Goal: Task Accomplishment & Management: Manage account settings

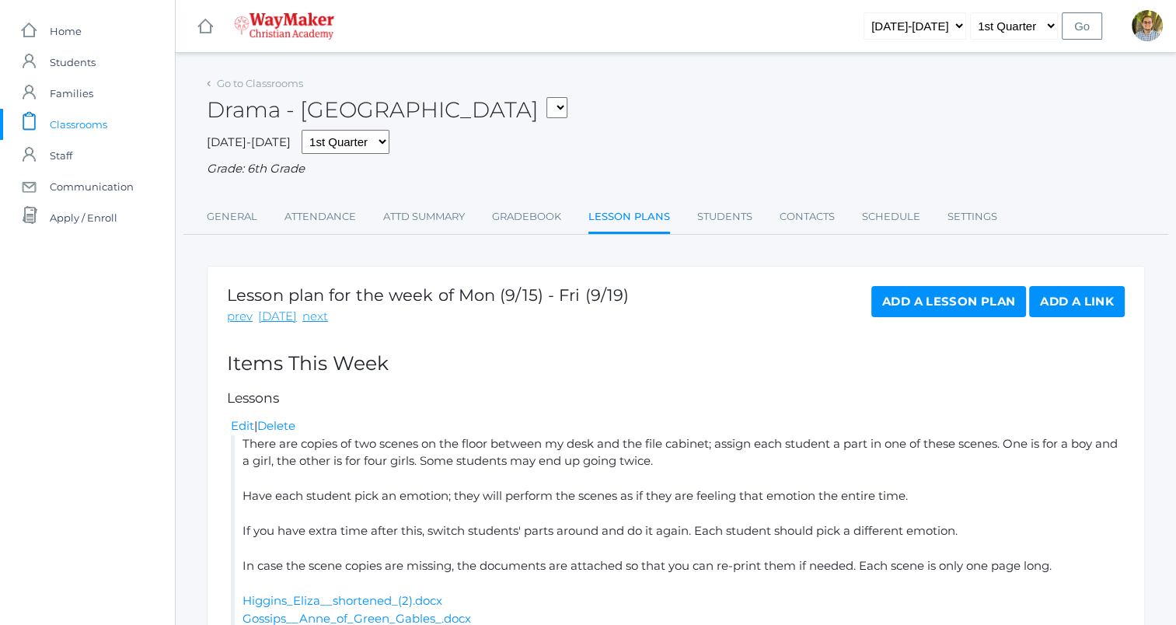
click at [72, 125] on span "Classrooms" at bounding box center [79, 124] width 58 height 31
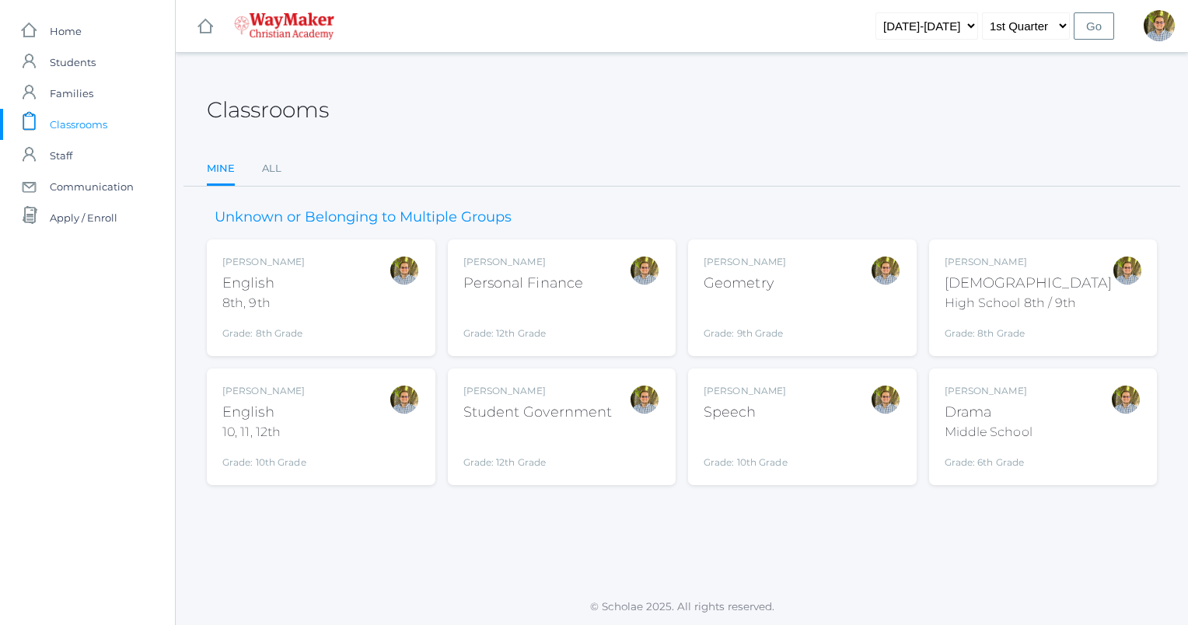
click at [345, 293] on div "[PERSON_NAME] [DEMOGRAPHIC_DATA] 8th, 9th Grade: 8th Grade 08ENGLISH" at bounding box center [320, 297] width 197 height 85
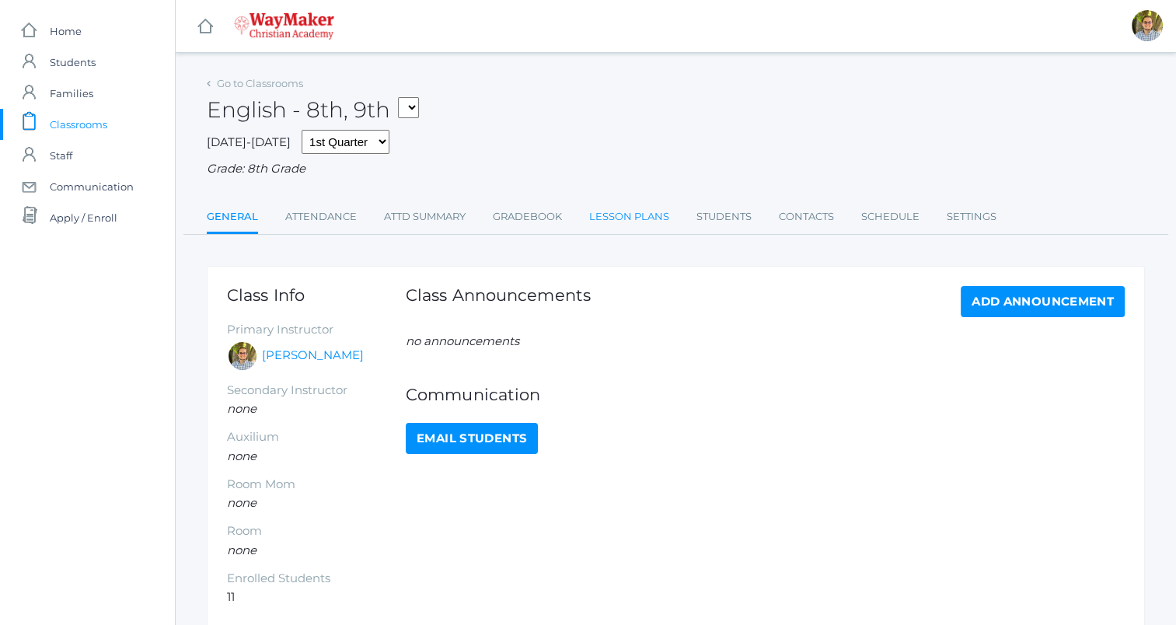
click at [620, 213] on link "Lesson Plans" at bounding box center [629, 216] width 80 height 31
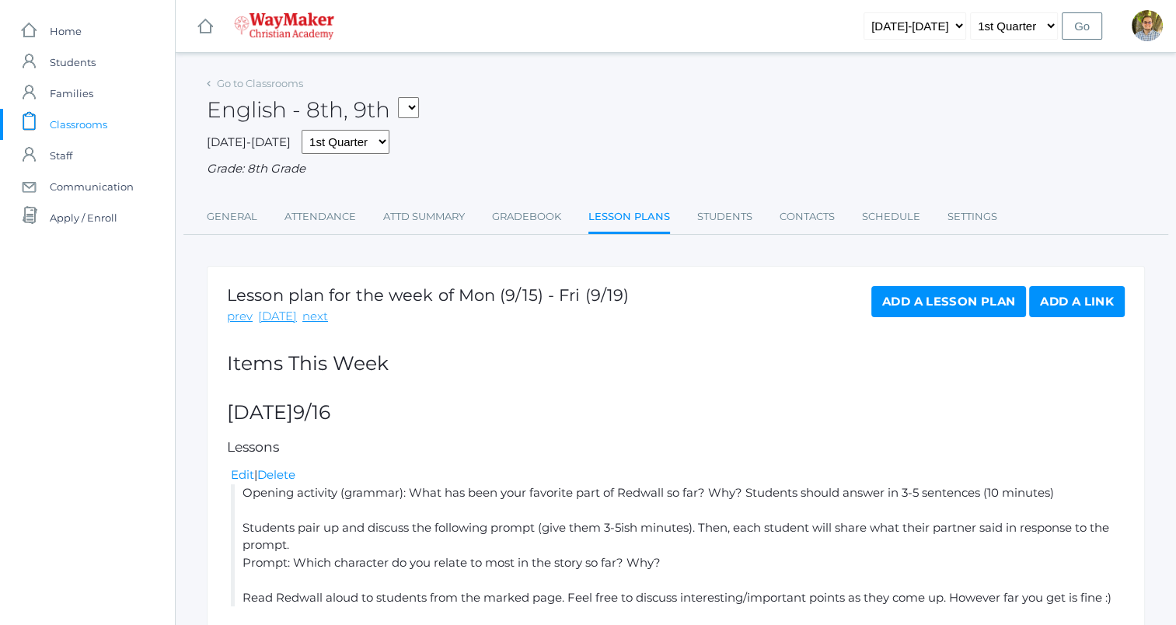
click at [970, 296] on link "Add a Lesson Plan" at bounding box center [948, 301] width 155 height 31
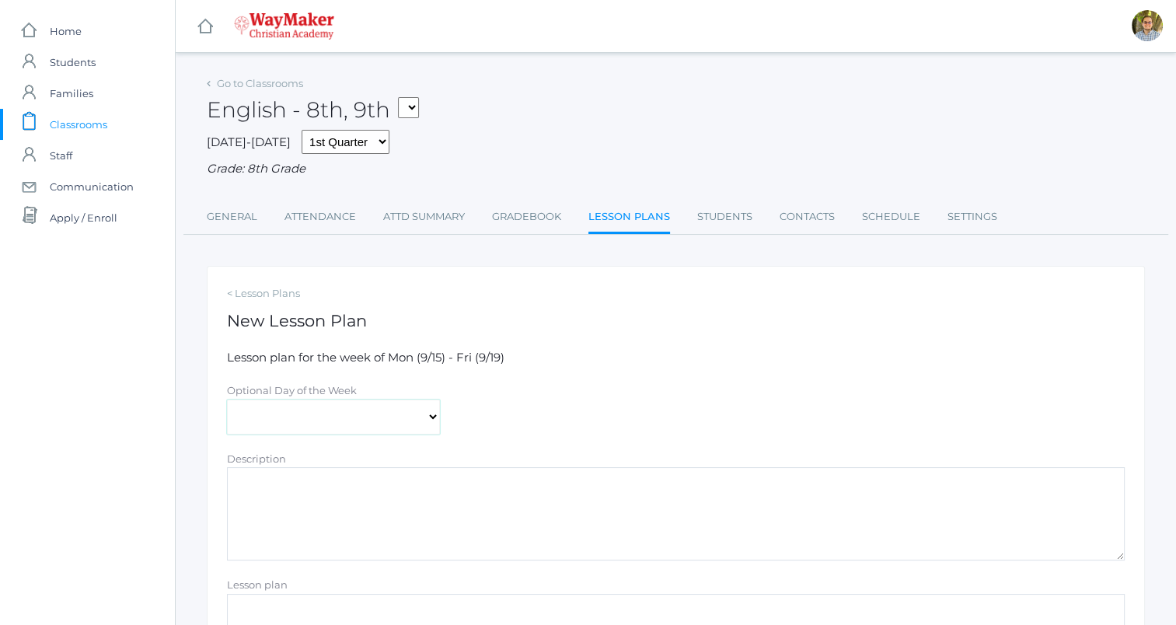
click at [380, 428] on select "Monday Tuesday Wednesday Thursday Friday" at bounding box center [333, 416] width 213 height 35
select select "2025-09-19"
click at [227, 399] on select "Monday Tuesday Wednesday Thursday Friday" at bounding box center [333, 416] width 213 height 35
click at [84, 120] on span "Classrooms" at bounding box center [79, 124] width 58 height 31
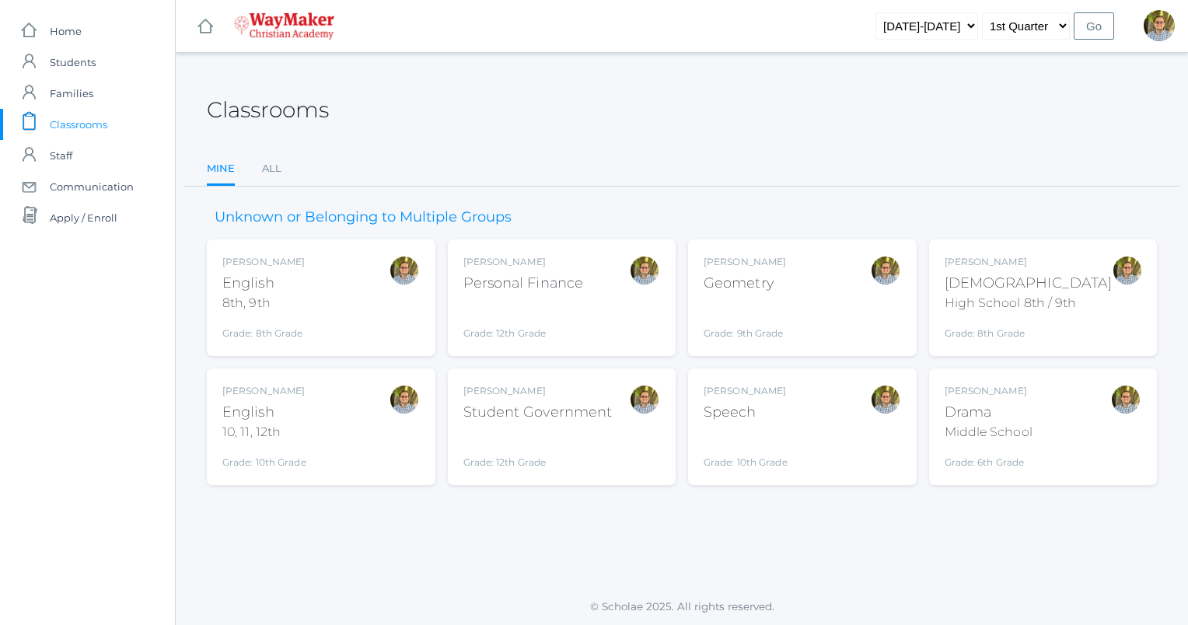
click at [389, 298] on div at bounding box center [404, 297] width 31 height 85
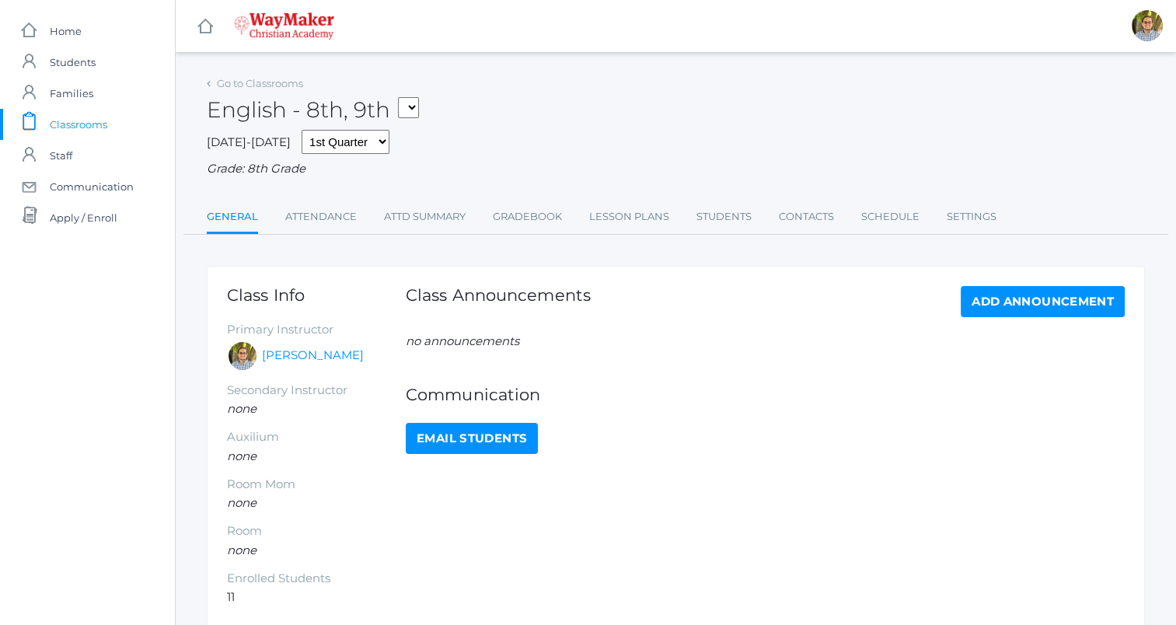
scroll to position [73, 0]
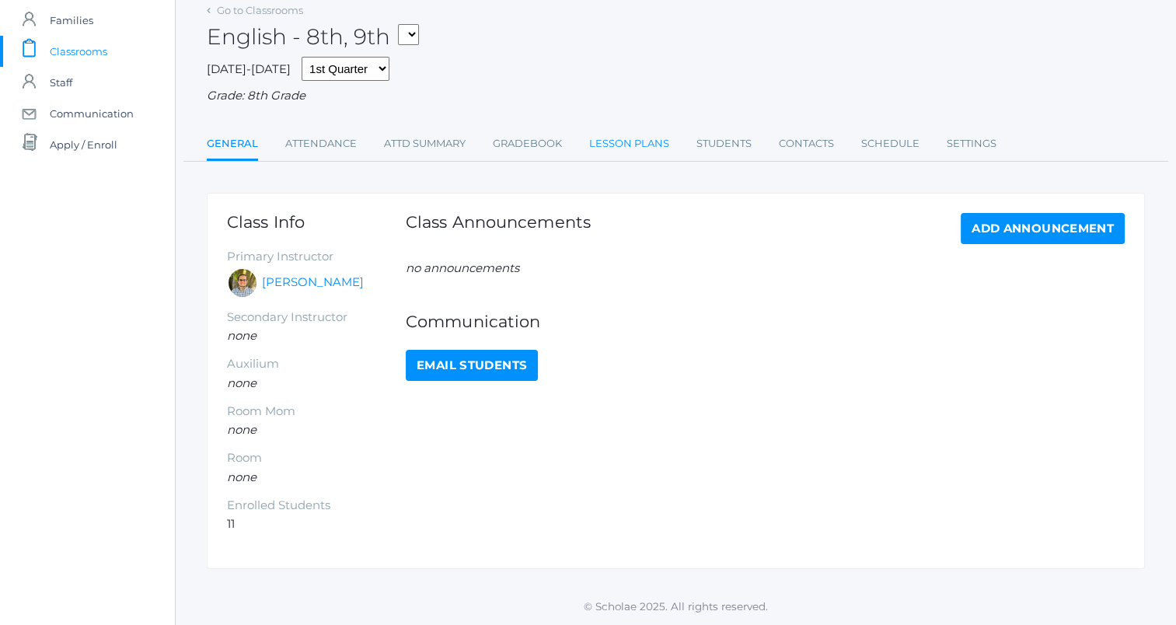
click at [621, 152] on link "Lesson Plans" at bounding box center [629, 143] width 80 height 31
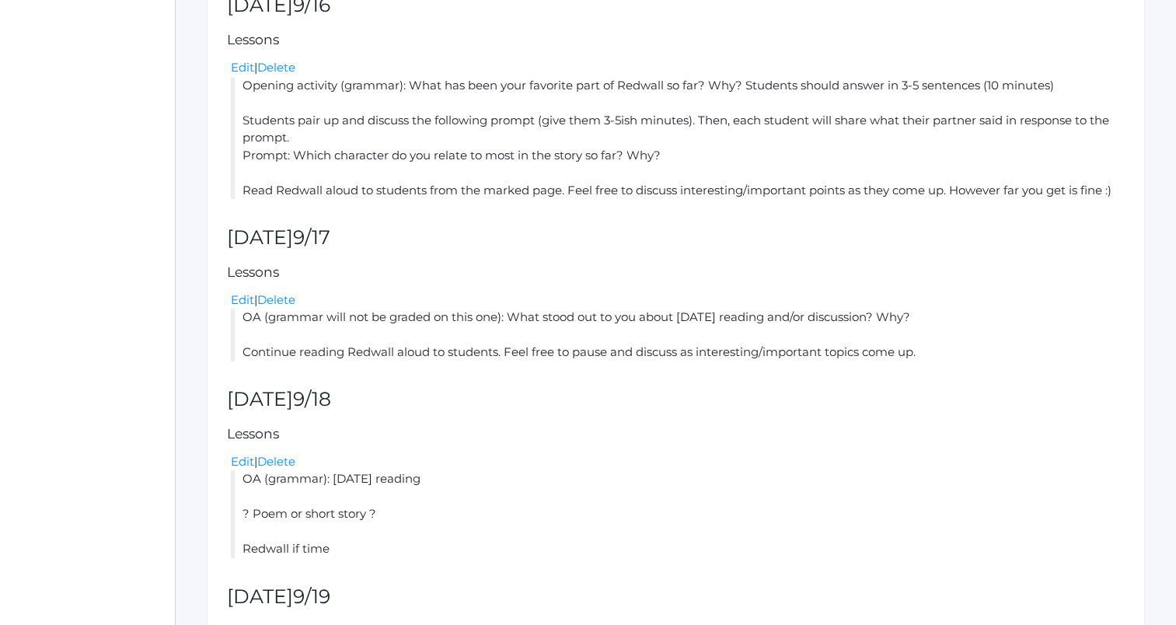
scroll to position [591, 0]
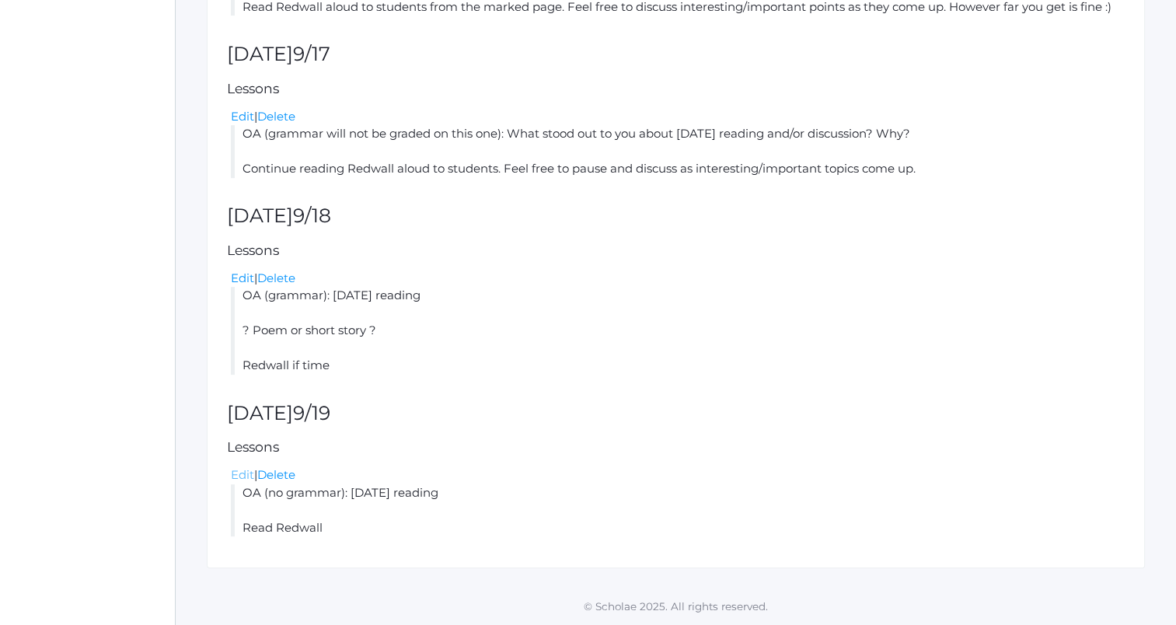
click at [240, 473] on link "Edit" at bounding box center [242, 474] width 23 height 15
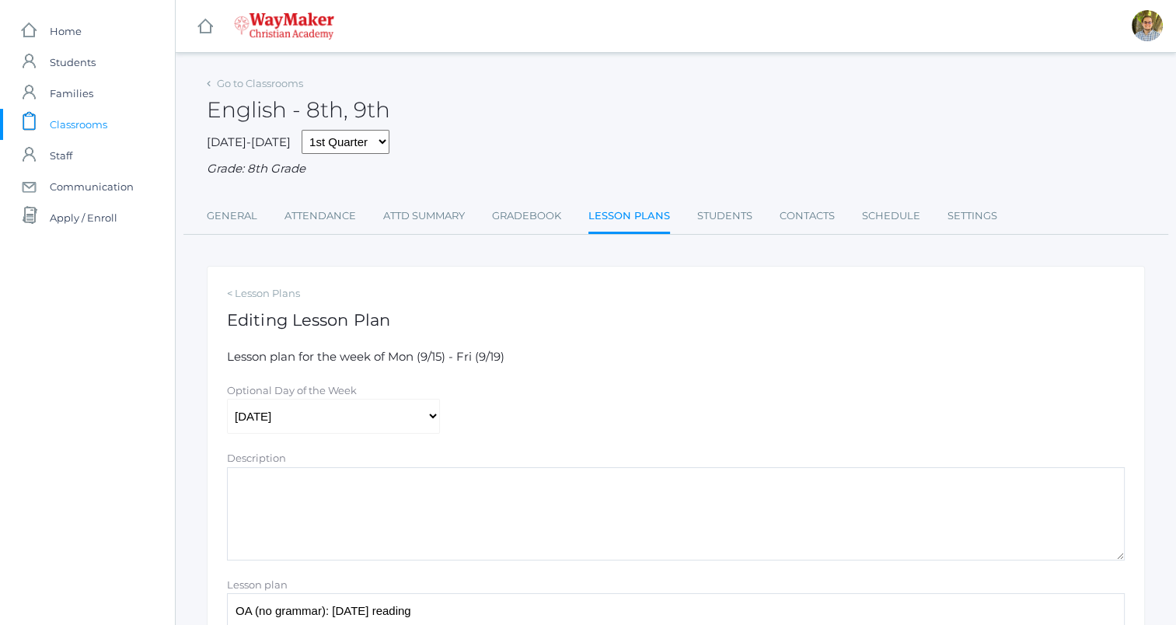
scroll to position [253, 0]
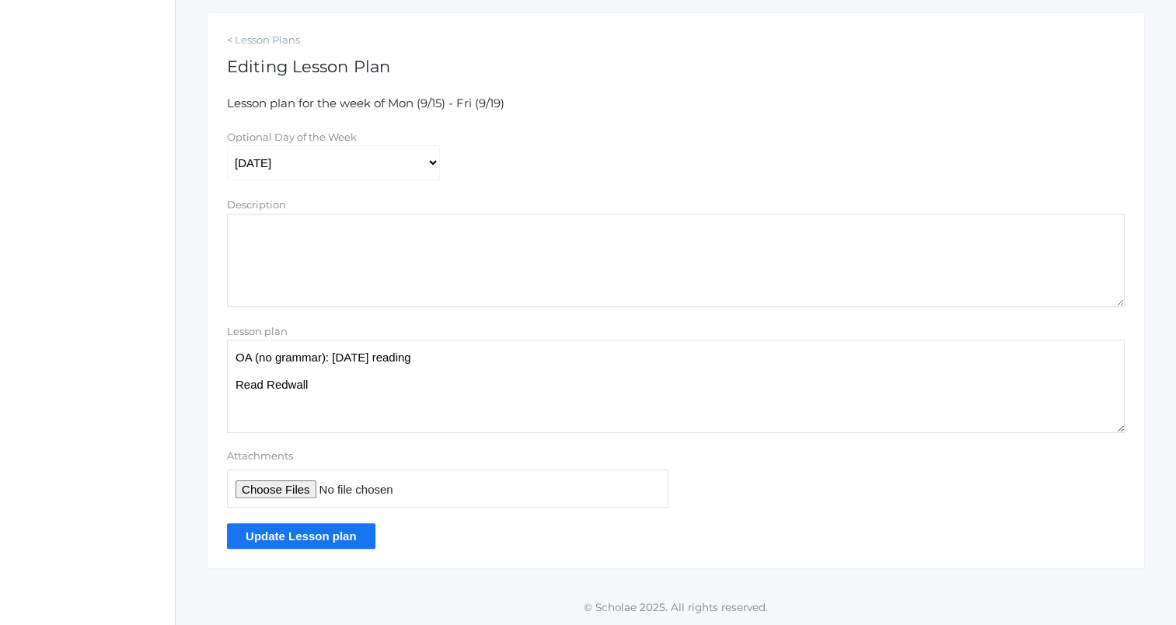
click at [490, 361] on textarea "OA (no grammar): yesterday's reading Read Redwall" at bounding box center [676, 386] width 898 height 93
type textarea "OA (no grammar): yesterday's reading Vocab quiz Read Redwall"
click at [338, 531] on input "Update Lesson plan" at bounding box center [301, 536] width 148 height 26
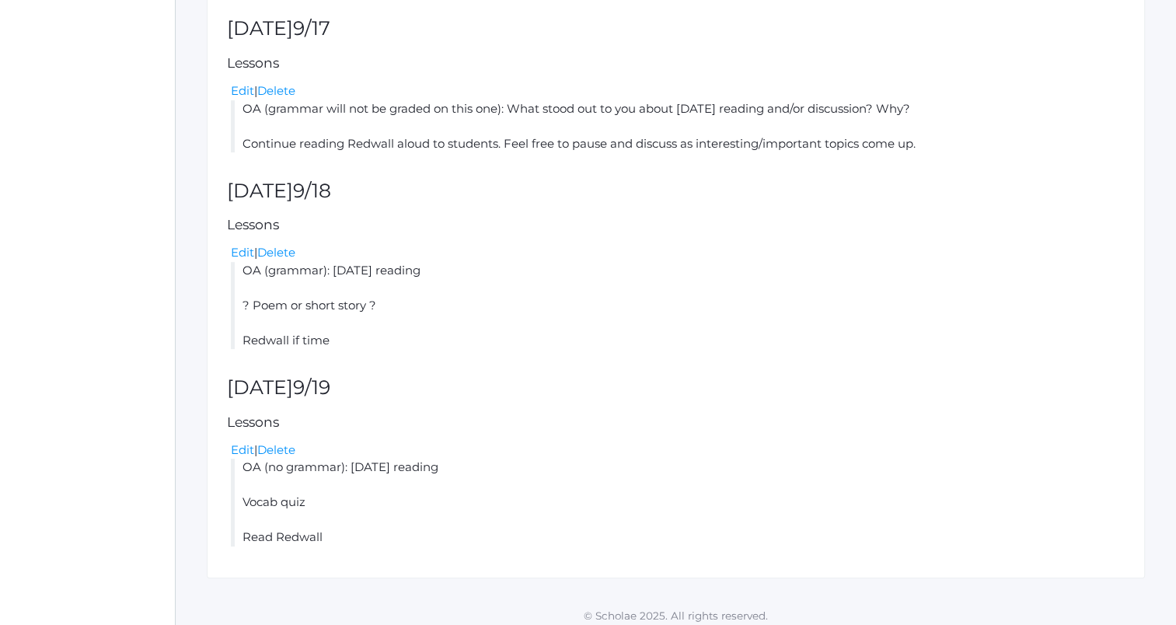
scroll to position [662, 0]
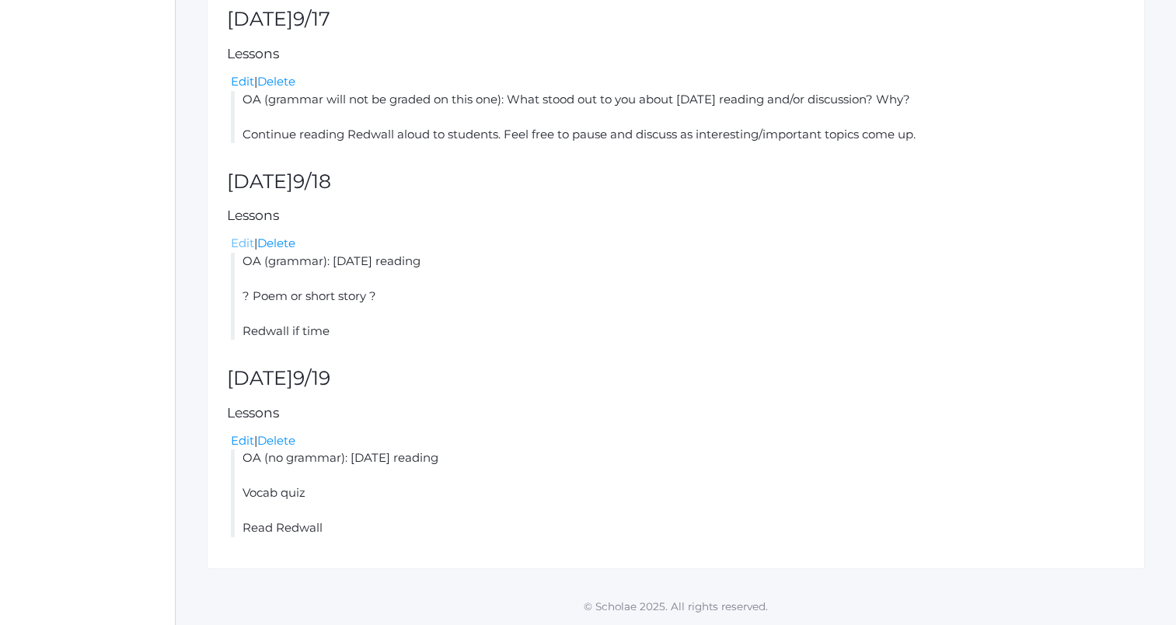
click at [240, 241] on link "Edit" at bounding box center [242, 242] width 23 height 15
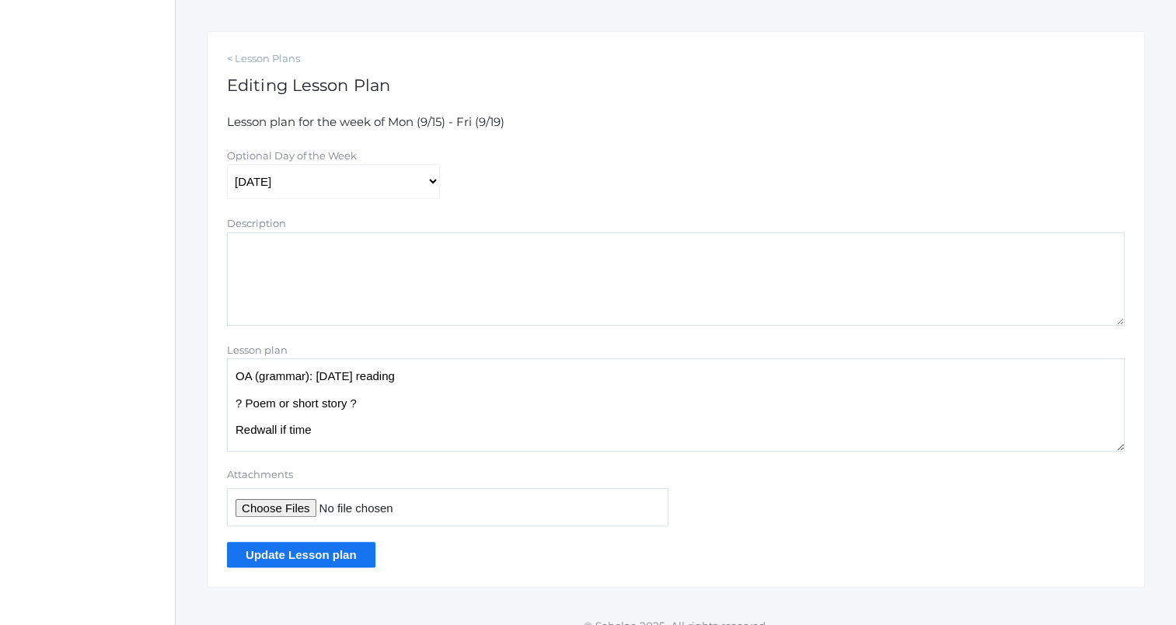
scroll to position [253, 0]
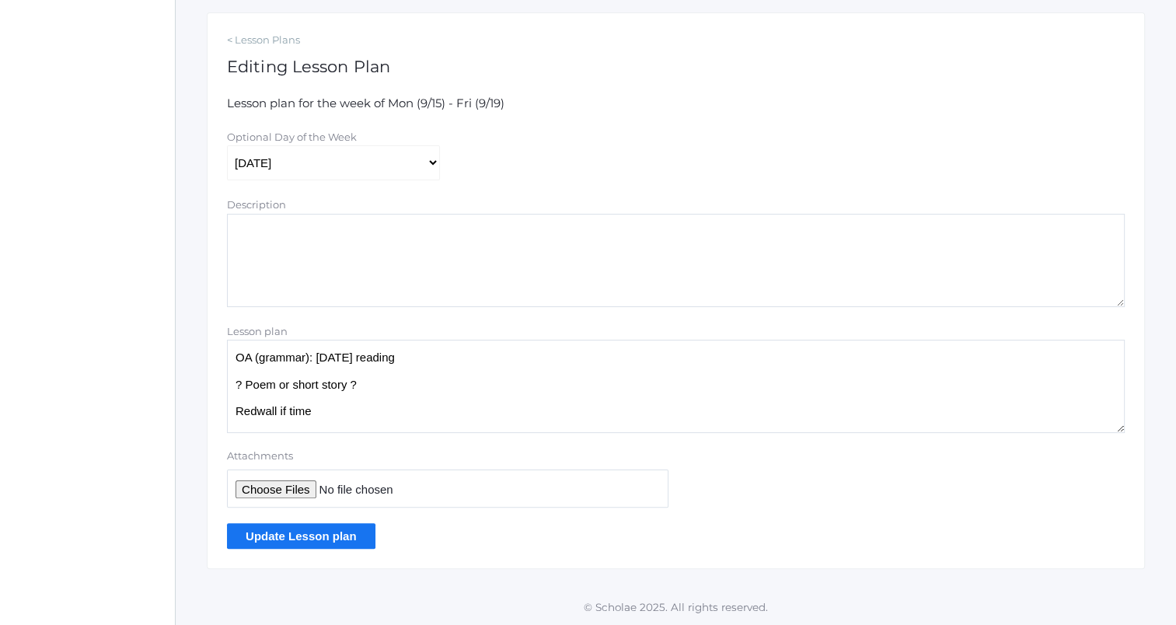
click at [457, 358] on textarea "OA (grammar): yesterday's reading ? Poem or short story ? Redwall if time" at bounding box center [676, 386] width 898 height 93
type textarea "OA (grammar): yesterday's reading Reminder: vocab quiz tomorrow ? Poem or short…"
click at [354, 538] on input "Update Lesson plan" at bounding box center [301, 536] width 148 height 26
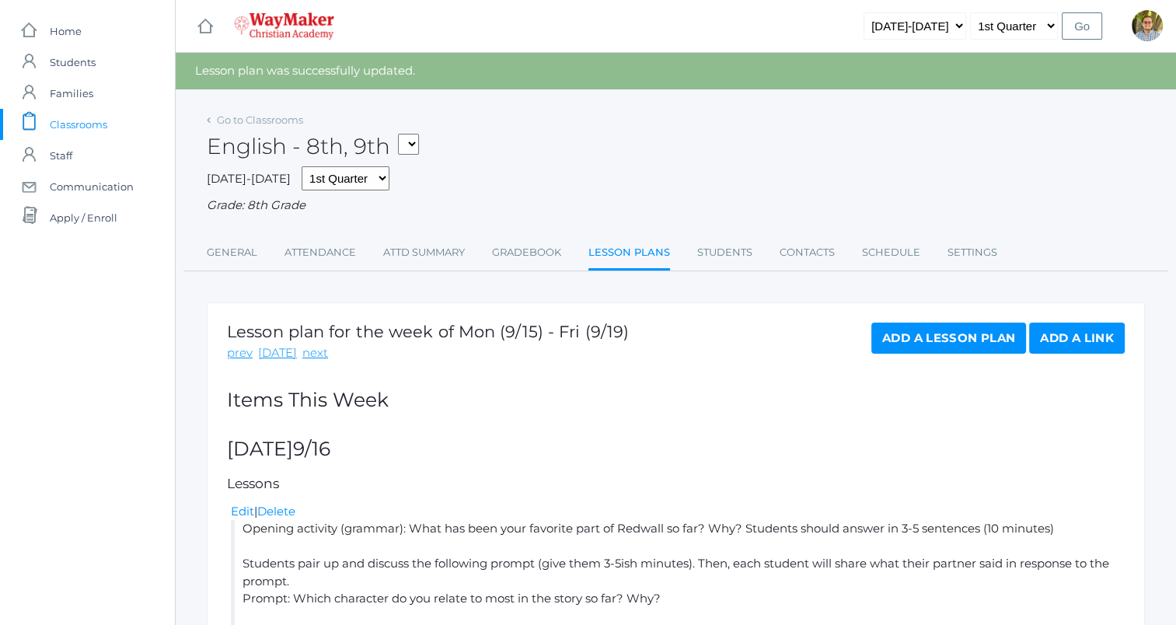
click at [104, 116] on span "Classrooms" at bounding box center [79, 124] width 58 height 31
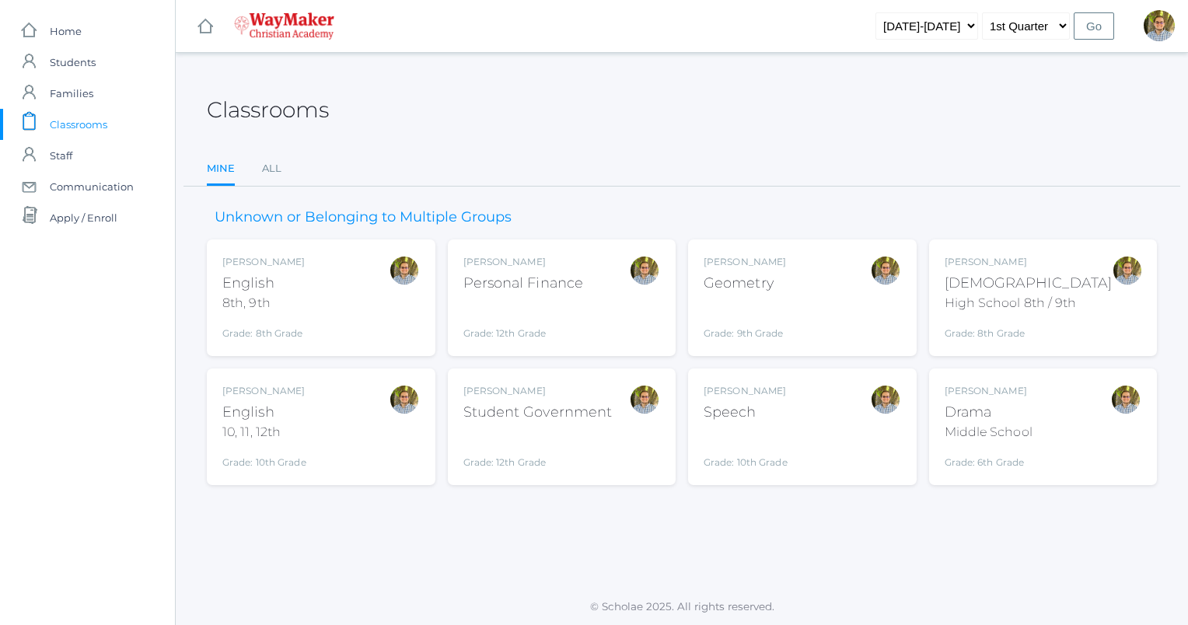
click at [382, 434] on div "Kylen Braileanu English 10, 11, 12th Grade: 10th Grade HSENGLISH" at bounding box center [320, 426] width 197 height 85
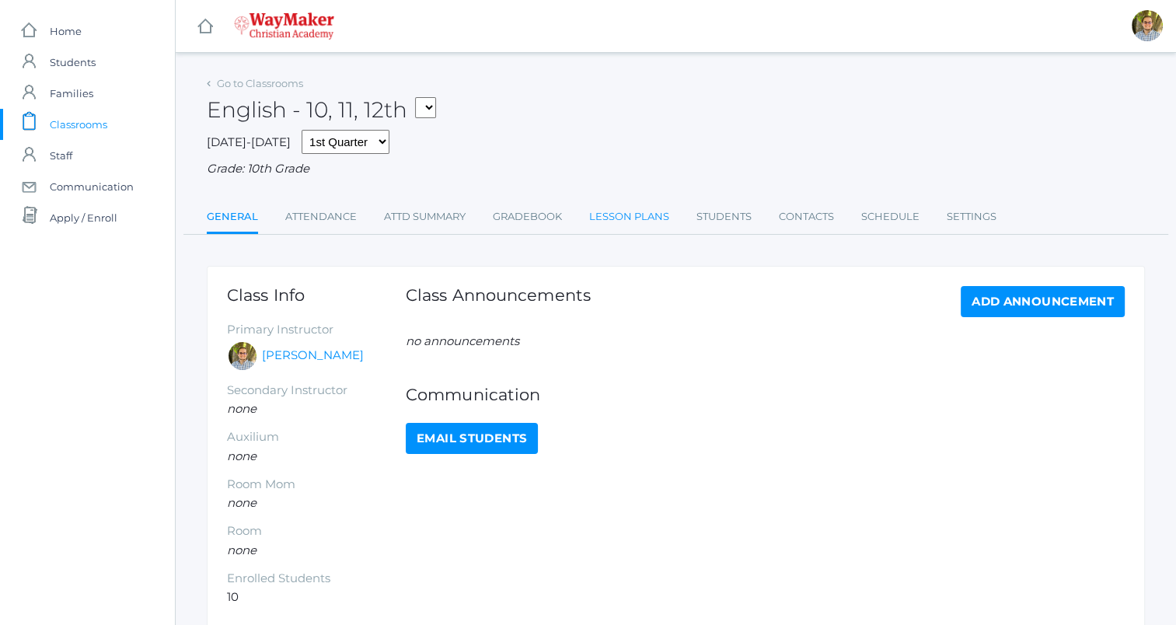
click at [634, 211] on link "Lesson Plans" at bounding box center [629, 216] width 80 height 31
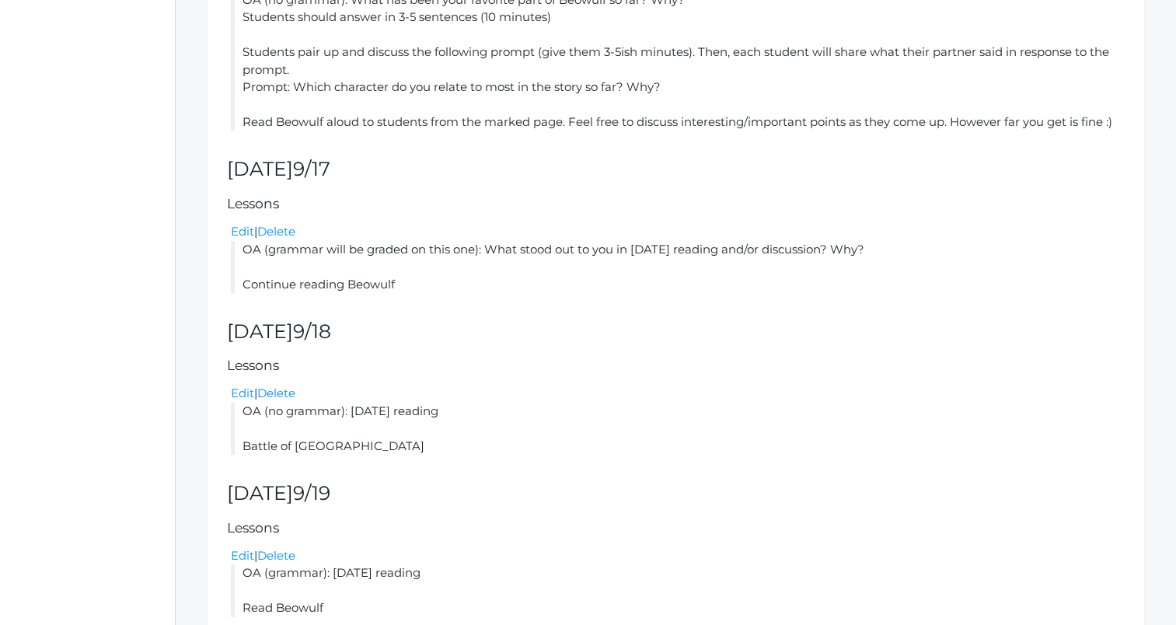
scroll to position [573, 0]
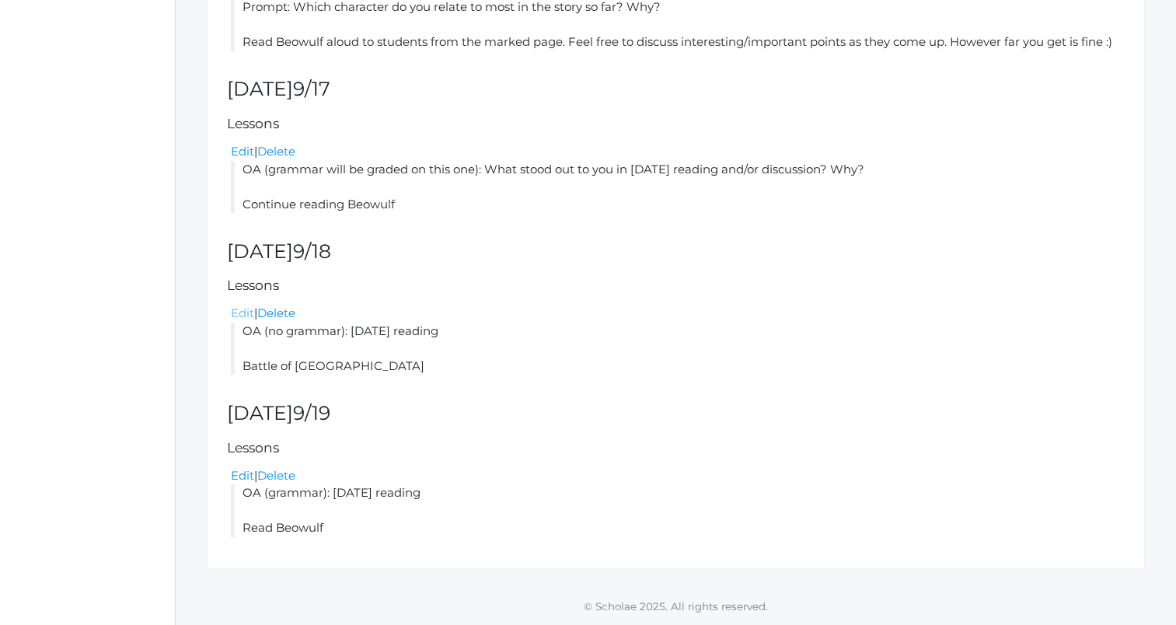
click at [233, 314] on link "Edit" at bounding box center [242, 312] width 23 height 15
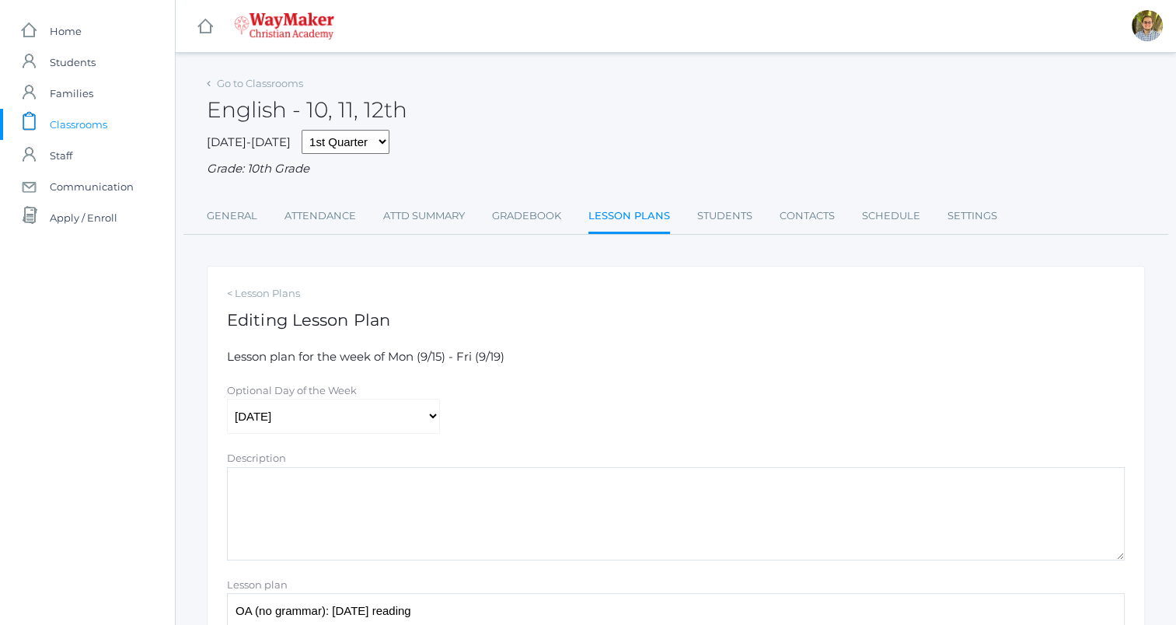
scroll to position [253, 0]
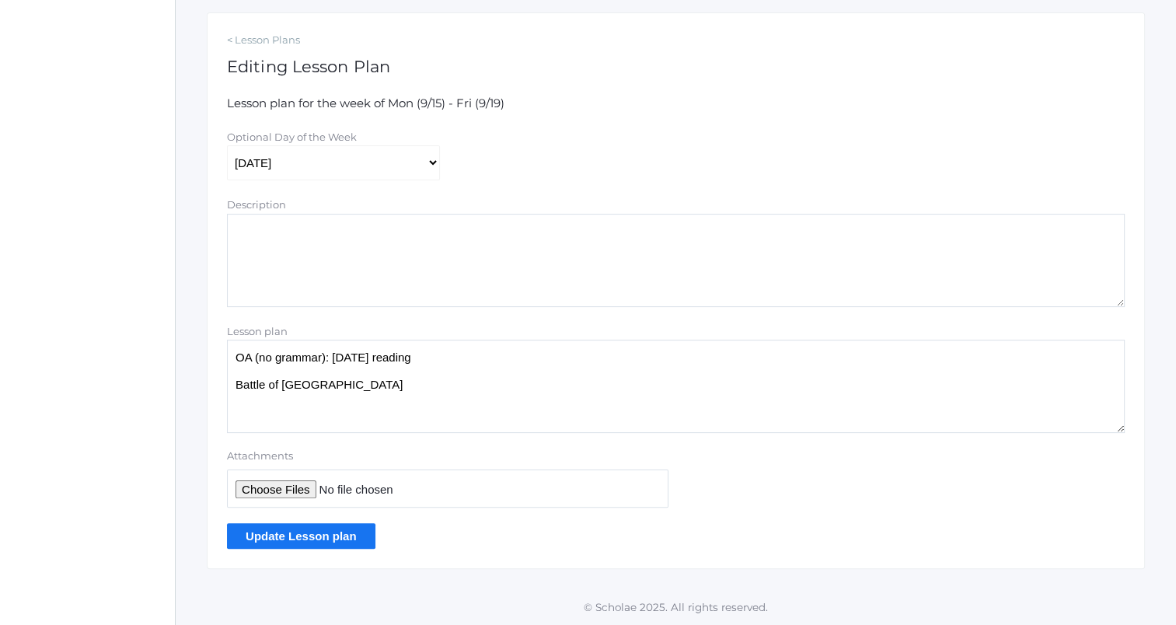
click at [235, 358] on textarea "OA (no grammar): Yesterday's reading Battle of Maldon" at bounding box center [676, 386] width 898 height 93
drag, startPoint x: 335, startPoint y: 417, endPoint x: 228, endPoint y: 418, distance: 107.3
click at [228, 418] on textarea "OA (no grammar): Yesterday's reading Battle of Maldon" at bounding box center [676, 386] width 898 height 93
type textarea "OA (no grammar): Yesterday's reading Reminder: vocab quiz tomorrow Read Beowulf"
click at [350, 536] on input "Update Lesson plan" at bounding box center [301, 536] width 148 height 26
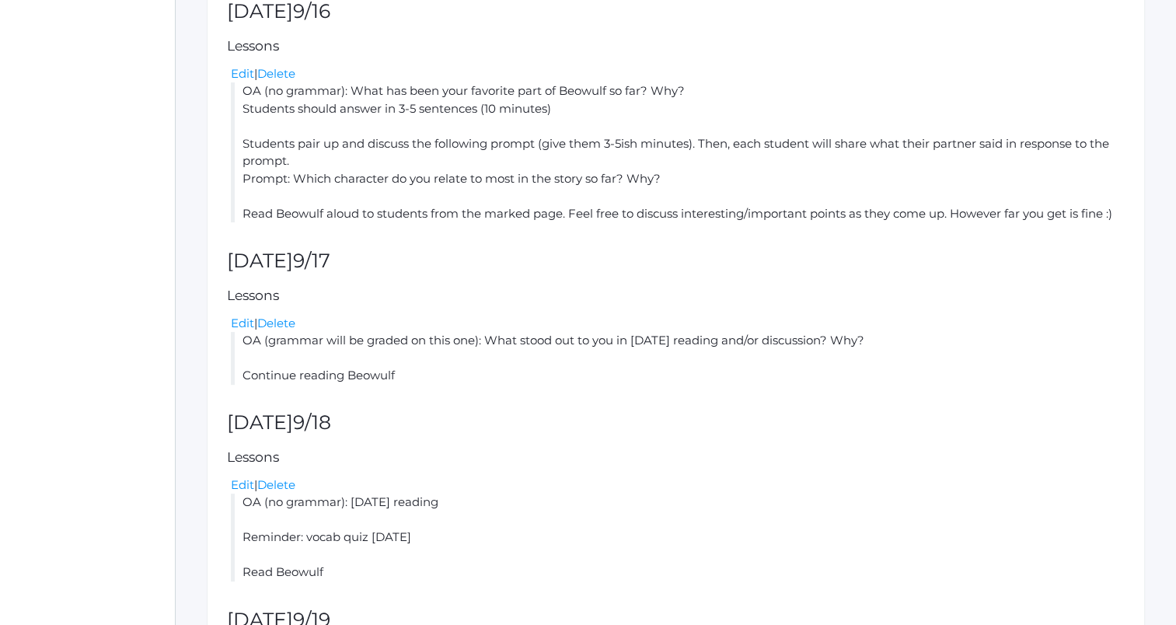
scroll to position [644, 0]
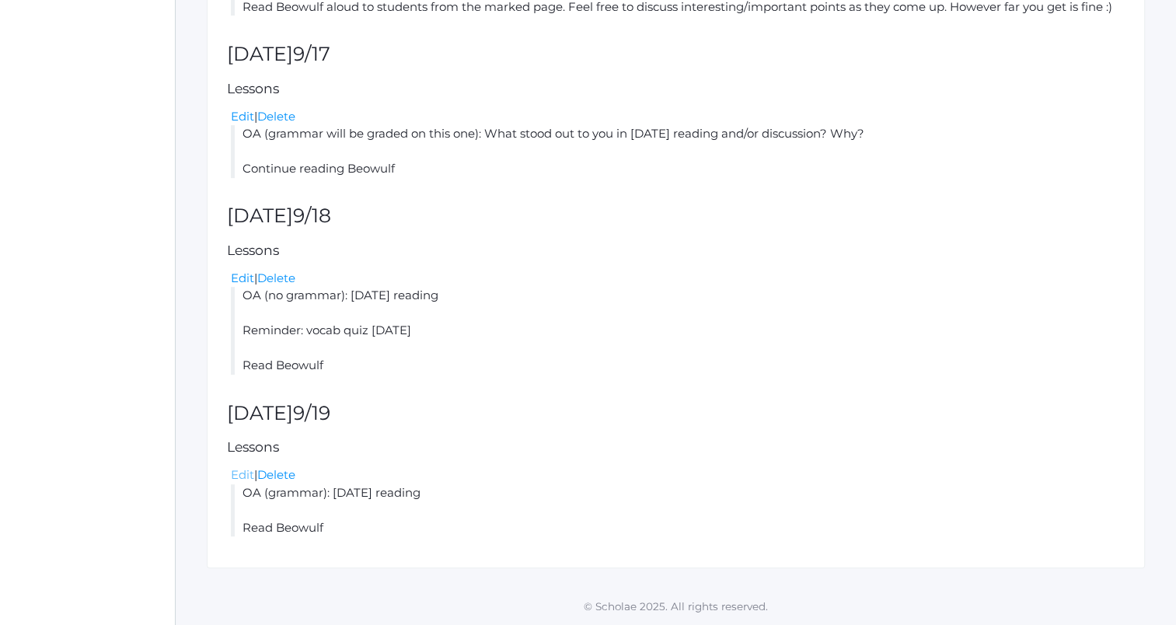
click at [244, 475] on link "Edit" at bounding box center [242, 474] width 23 height 15
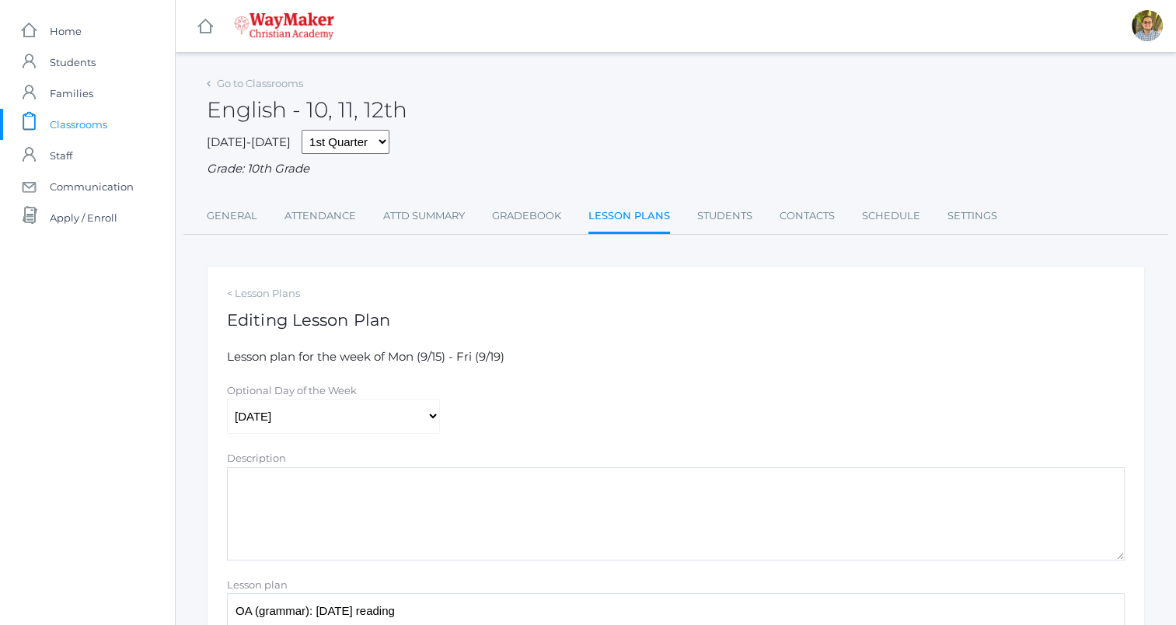
scroll to position [253, 0]
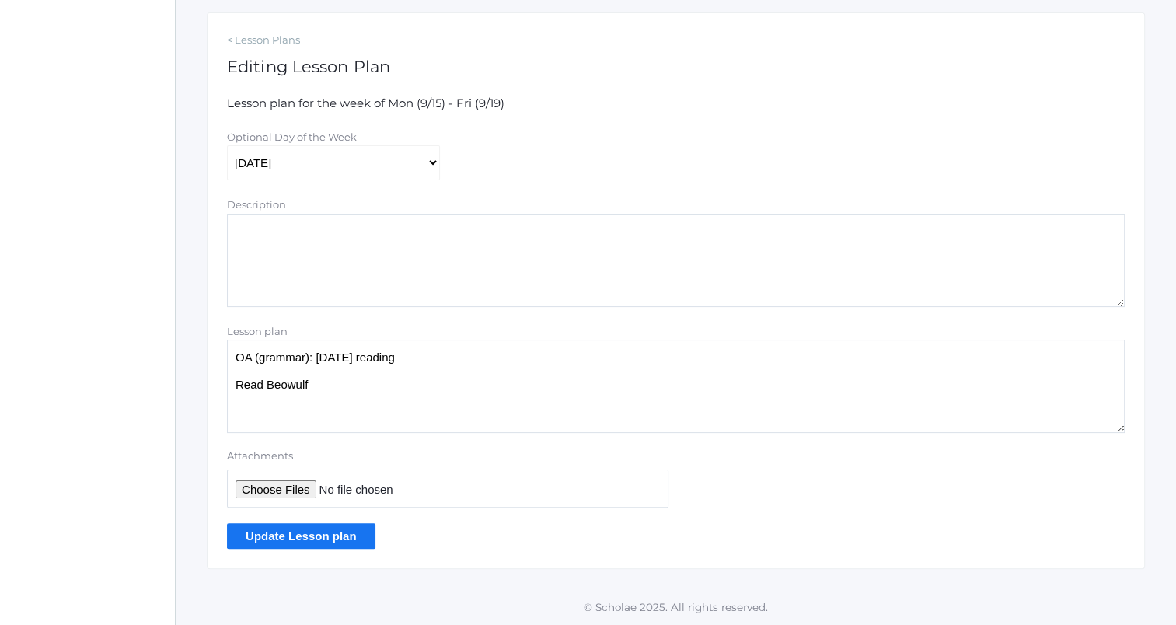
click at [440, 356] on textarea "OA (grammar): yesterday's reading Read Beowulf" at bounding box center [676, 386] width 898 height 93
type textarea "OA (grammar): yesterday's reading Vocab quiz Read Beowulf"
click at [320, 539] on input "Update Lesson plan" at bounding box center [301, 536] width 148 height 26
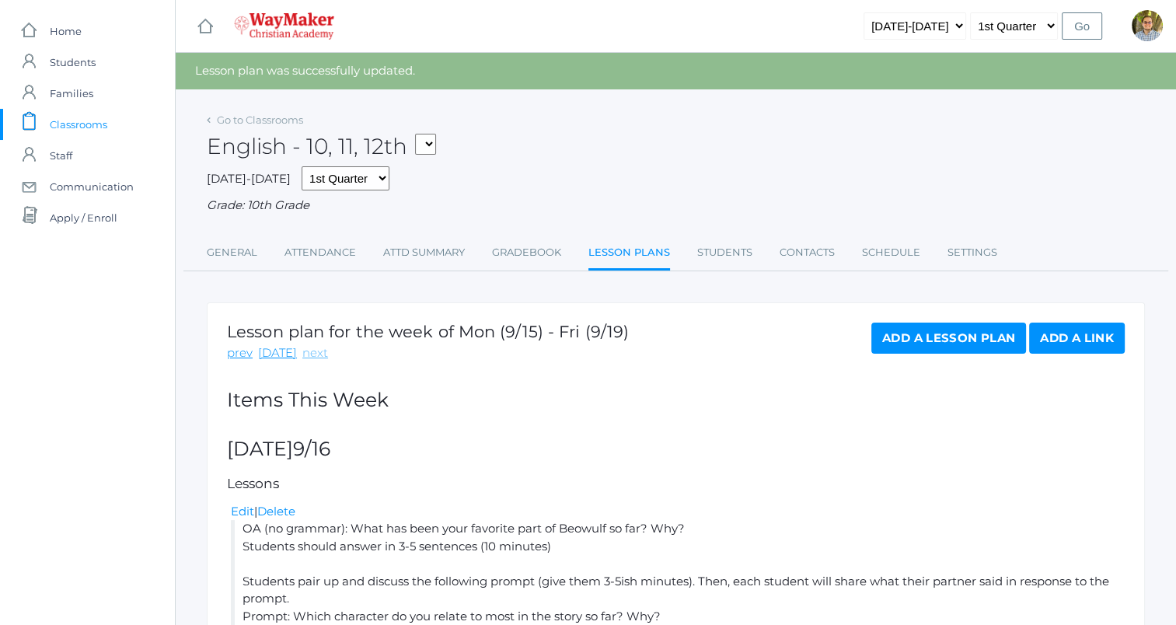
click at [315, 359] on link "next" at bounding box center [315, 353] width 26 height 18
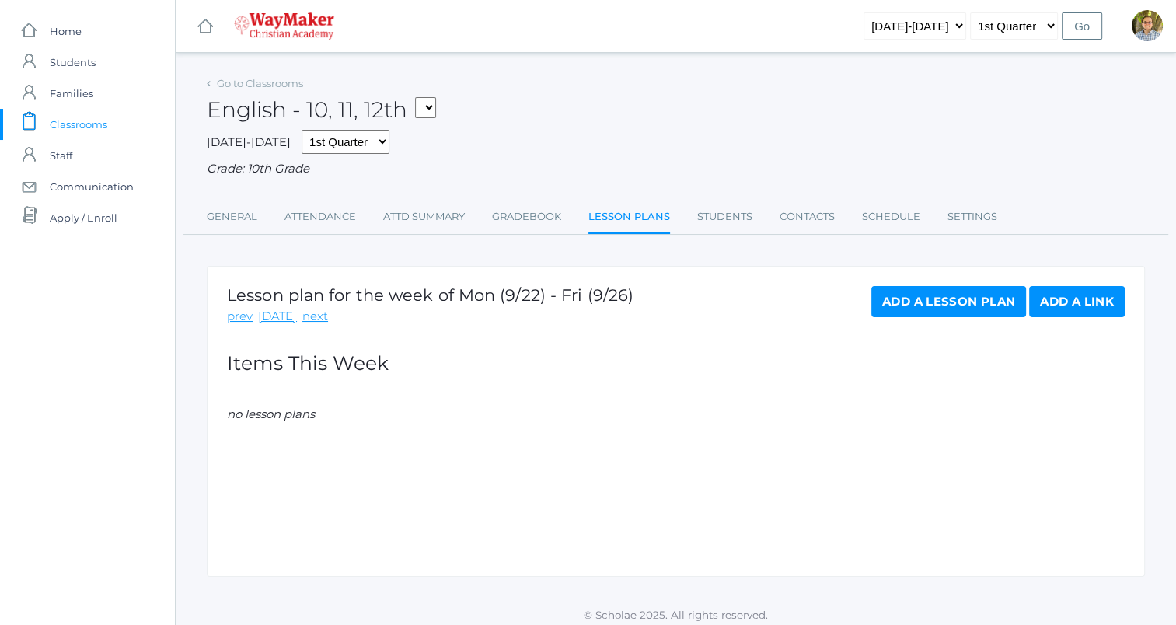
click at [951, 307] on link "Add a Lesson Plan" at bounding box center [948, 301] width 155 height 31
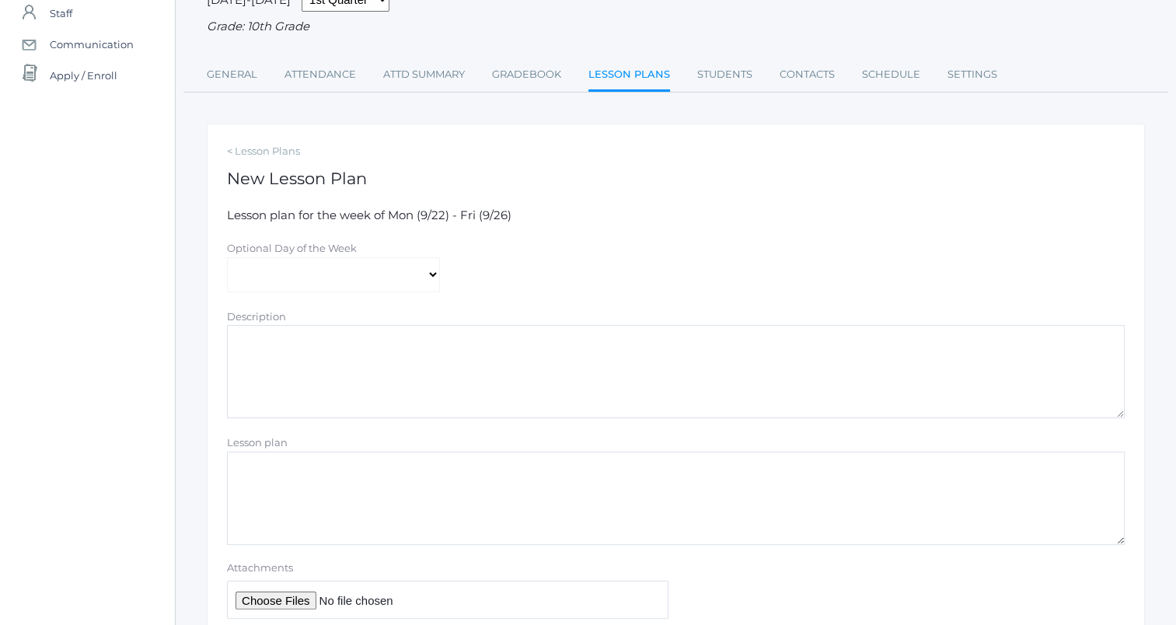
scroll to position [143, 0]
click at [397, 274] on select "[DATE] [DATE] [DATE] [DATE] [DATE]" at bounding box center [333, 273] width 213 height 35
select select "[DATE]"
click at [227, 256] on select "[DATE] [DATE] [DATE] [DATE] [DATE]" at bounding box center [333, 273] width 213 height 35
click at [434, 468] on textarea "Lesson plan" at bounding box center [676, 497] width 898 height 93
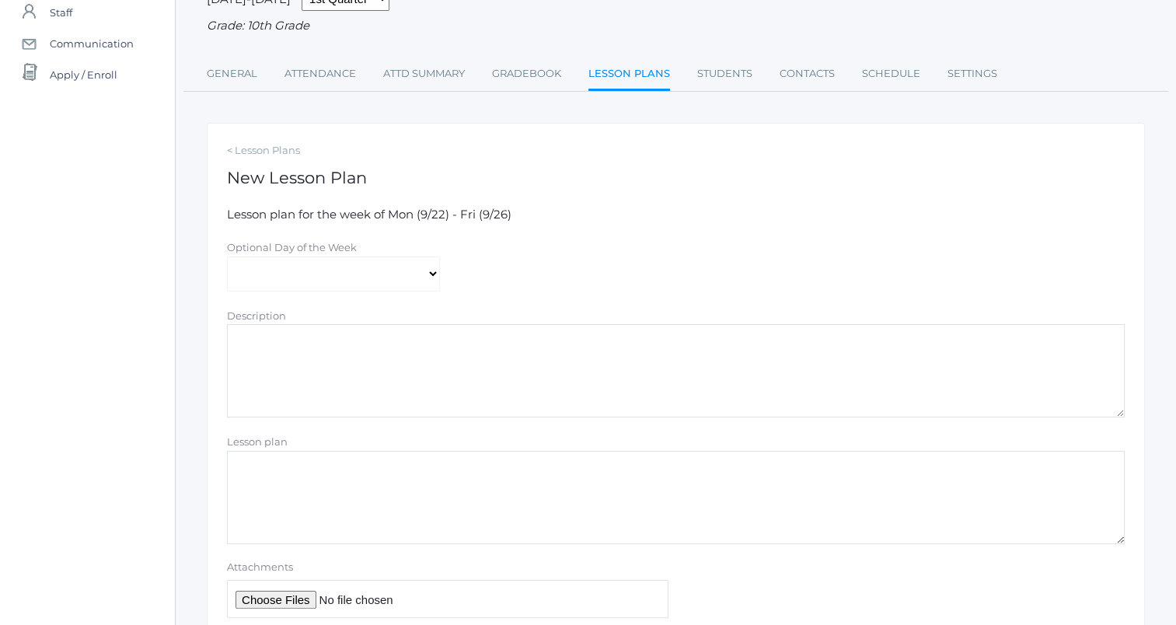
paste textarea "Battle of [GEOGRAPHIC_DATA]"
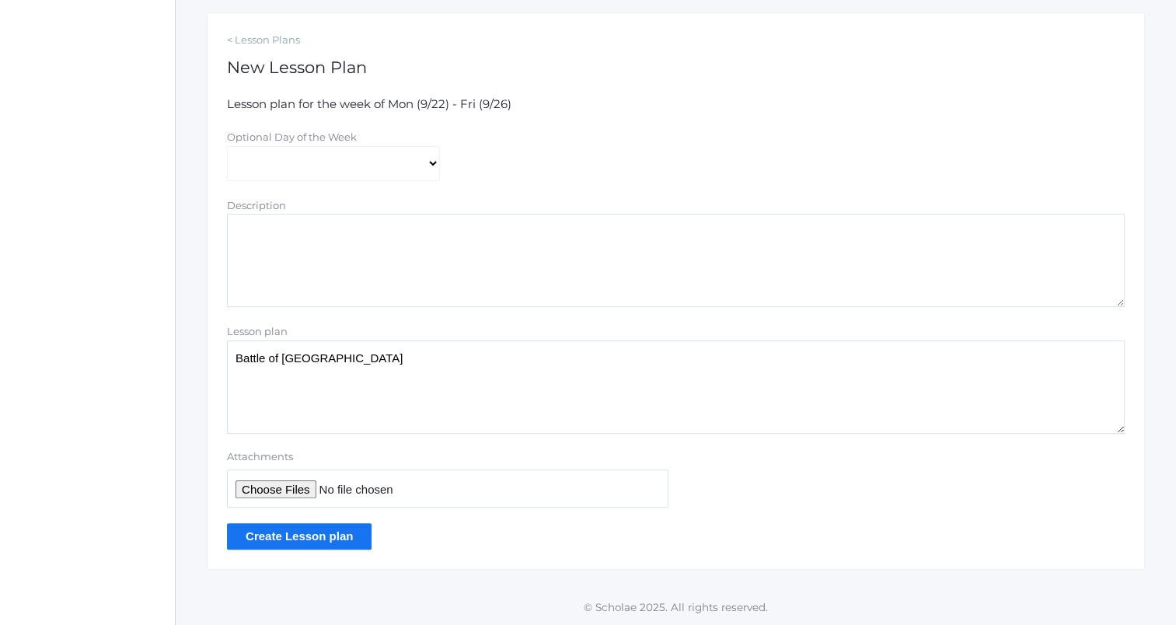
type textarea "Battle of [GEOGRAPHIC_DATA]"
click at [330, 539] on input "Create Lesson plan" at bounding box center [299, 536] width 145 height 26
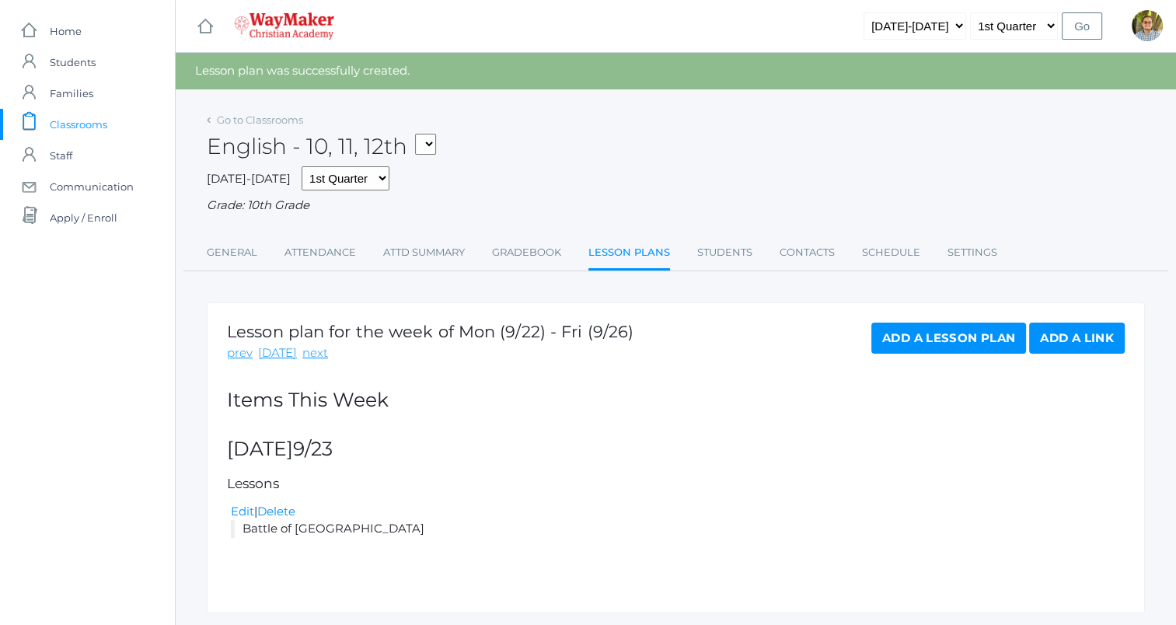
click at [96, 118] on span "Classrooms" at bounding box center [79, 124] width 58 height 31
